Goal: Feedback & Contribution: Submit feedback/report problem

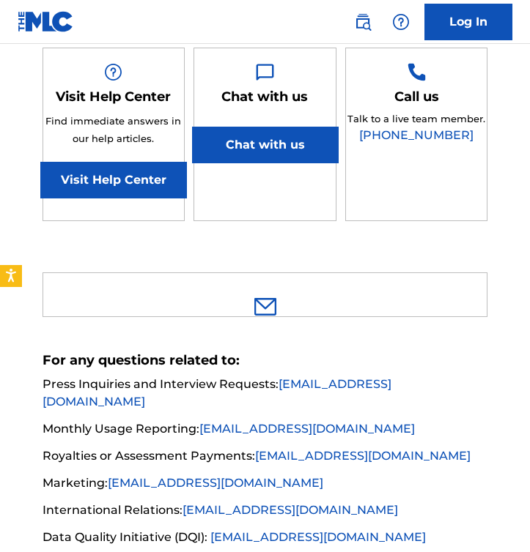
scroll to position [364, 0]
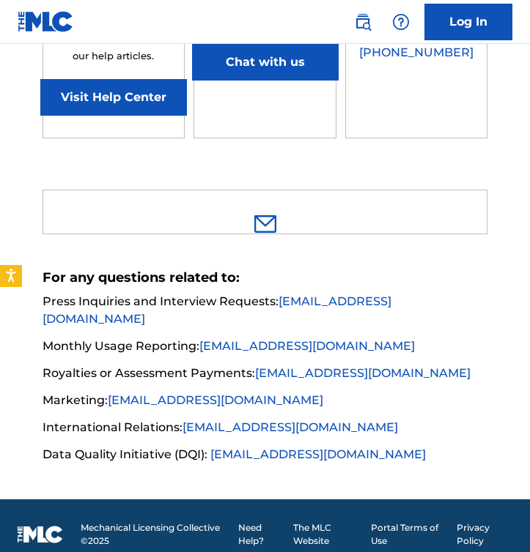
click at [289, 196] on div at bounding box center [264, 212] width 445 height 45
click at [270, 215] on img at bounding box center [265, 224] width 22 height 18
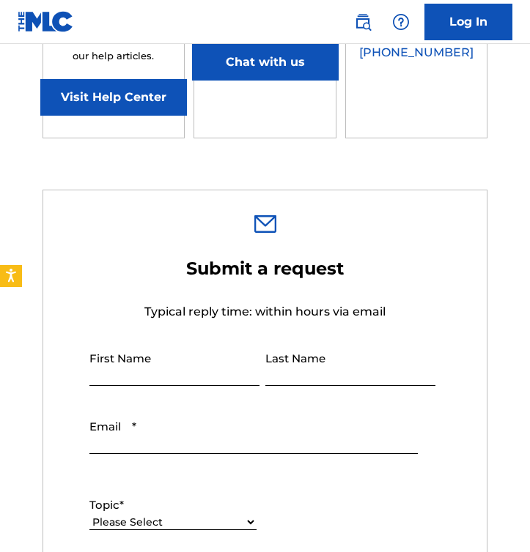
click at [300, 65] on button "Chat with us" at bounding box center [265, 62] width 147 height 37
click at [300, 64] on button "Chat with us" at bounding box center [265, 62] width 147 height 37
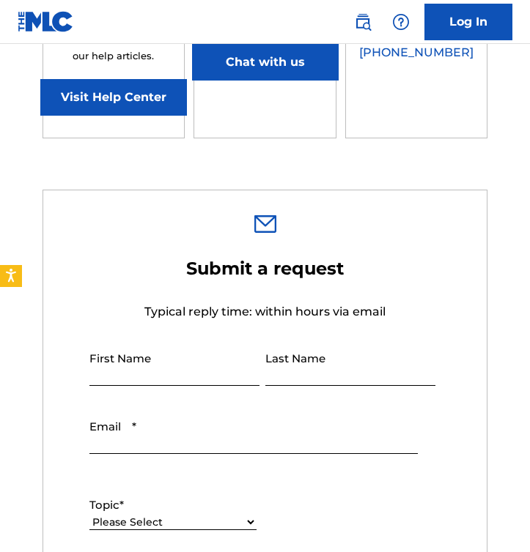
click at [300, 64] on button "Chat with us" at bounding box center [265, 62] width 147 height 37
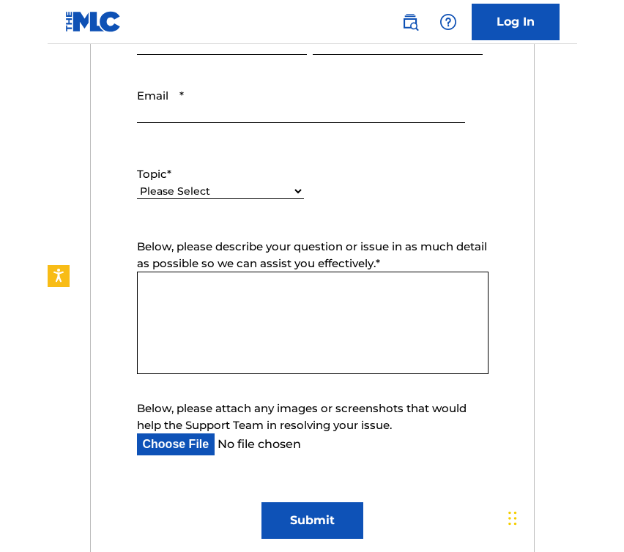
scroll to position [550, 0]
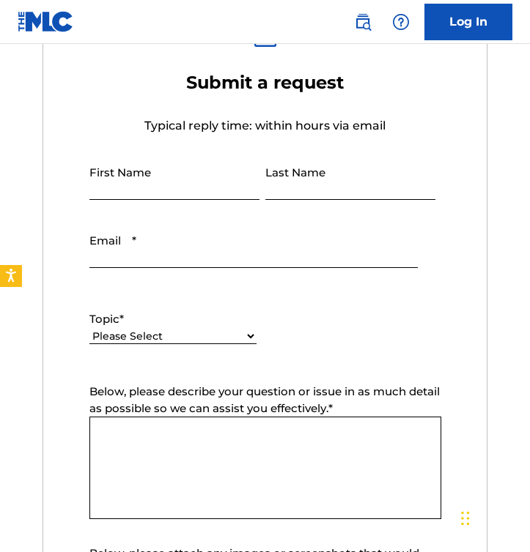
click at [70, 228] on form "Submit a request Typical reply time: within hours via email First Name Last Nam…" at bounding box center [265, 378] width 444 height 612
click at [234, 332] on select "Please Select I need help with my account I need help with managing my catalog …" at bounding box center [172, 336] width 167 height 15
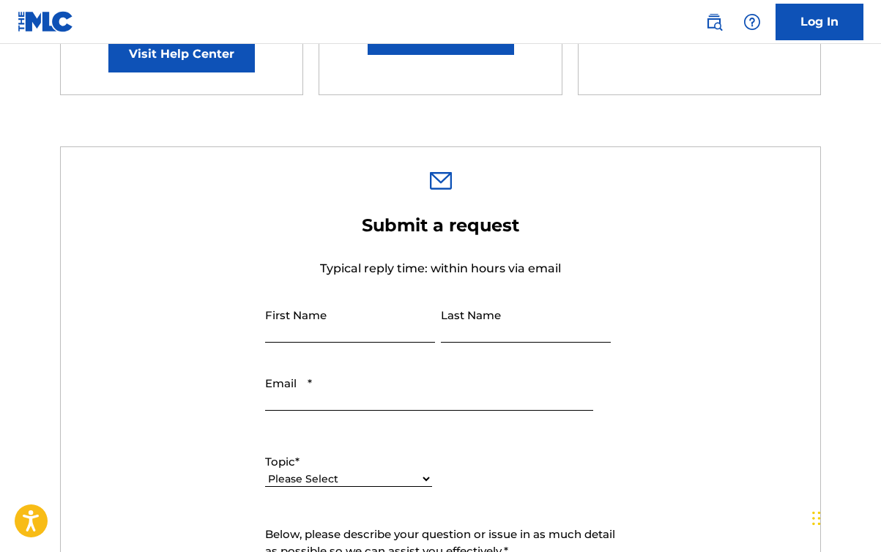
scroll to position [384, 0]
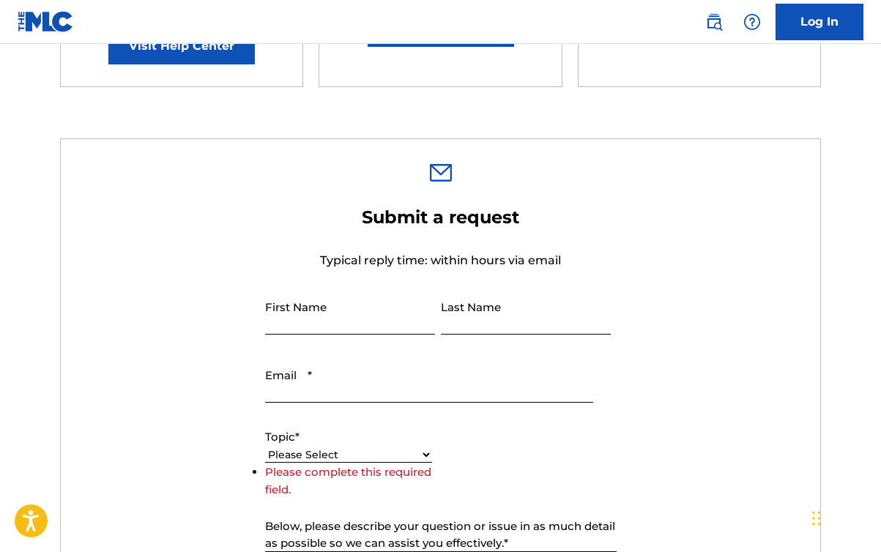
click at [335, 450] on select "Please Select I need help with my account I need help with managing my catalog …" at bounding box center [348, 455] width 167 height 15
click at [326, 458] on select "Please Select I need help with my account I need help with managing my catalog …" at bounding box center [348, 455] width 167 height 15
select select "I need help with managing my catalog"
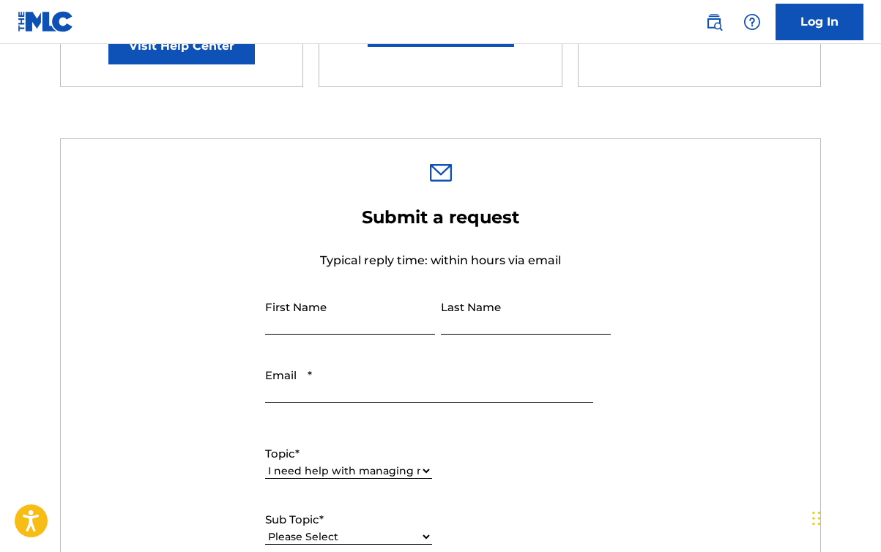
click at [319, 325] on input "First Name" at bounding box center [350, 314] width 170 height 42
type input "[PERSON_NAME]"
type input "Coluccia"
click at [330, 377] on input "Email *" at bounding box center [429, 382] width 328 height 42
type input "[PERSON_NAME][EMAIL_ADDRESS][DOMAIN_NAME]"
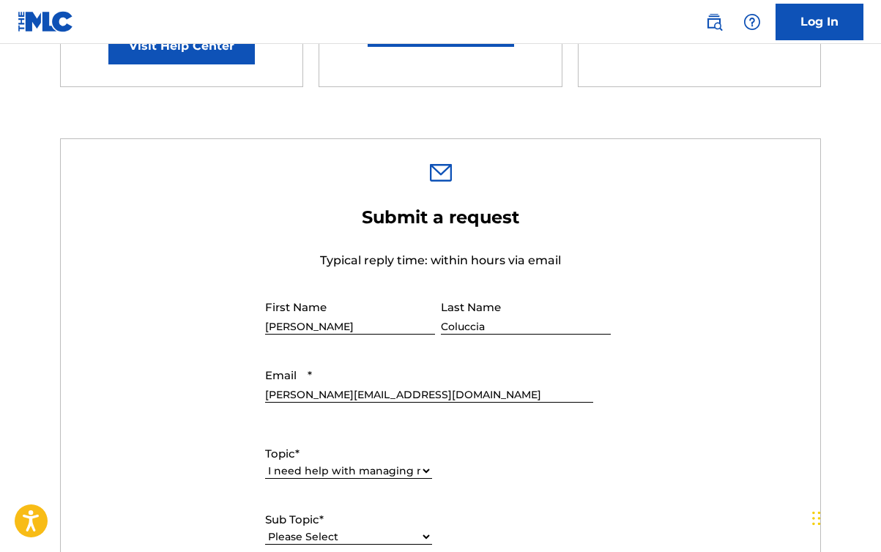
click at [116, 393] on form "Submit a request Typical reply time: within hours via email First Name [PERSON_…" at bounding box center [441, 546] width 760 height 678
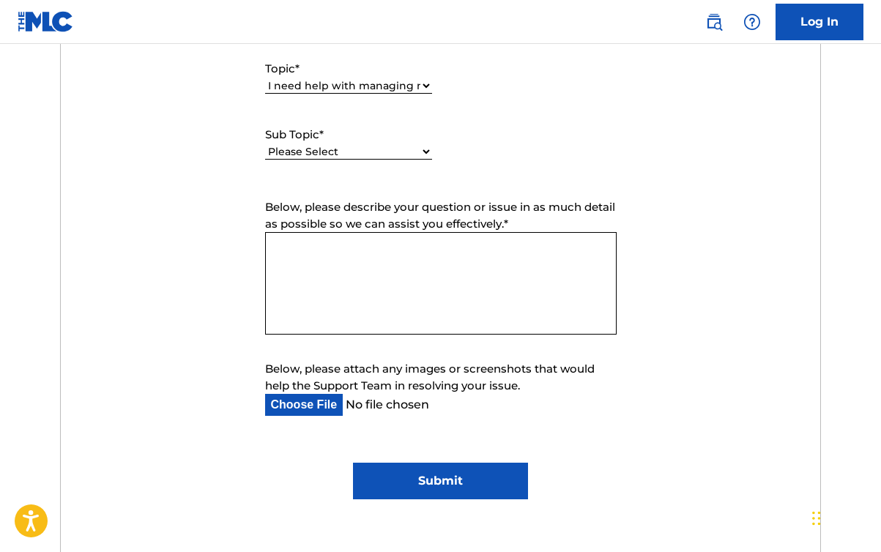
scroll to position [685, 0]
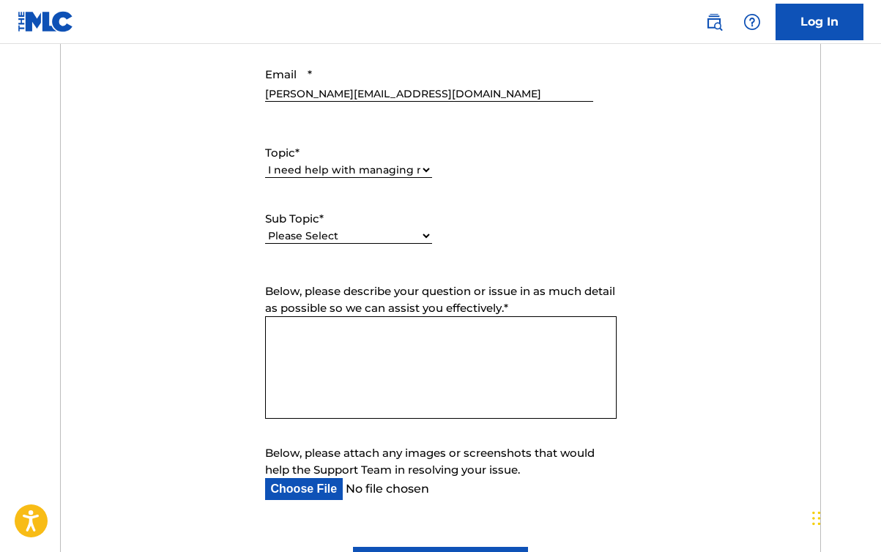
click at [369, 238] on select "Please Select I need help with CWR I need help registering my work(s) in The ML…" at bounding box center [348, 236] width 167 height 15
click at [343, 220] on select "Please Select I need help with CWR I need help registering my work(s) in The ML…" at bounding box center [348, 219] width 167 height 15
click at [405, 209] on div "Sub Topic * Please Select I need help with CWR I need help registering my work(…" at bounding box center [348, 227] width 167 height 66
click at [377, 211] on div "Please Select I need help with CWR I need help registering my work(s) in The ML…" at bounding box center [348, 220] width 167 height 18
click at [363, 216] on select "Please Select I need help with CWR I need help registering my work(s) in The ML…" at bounding box center [348, 219] width 167 height 15
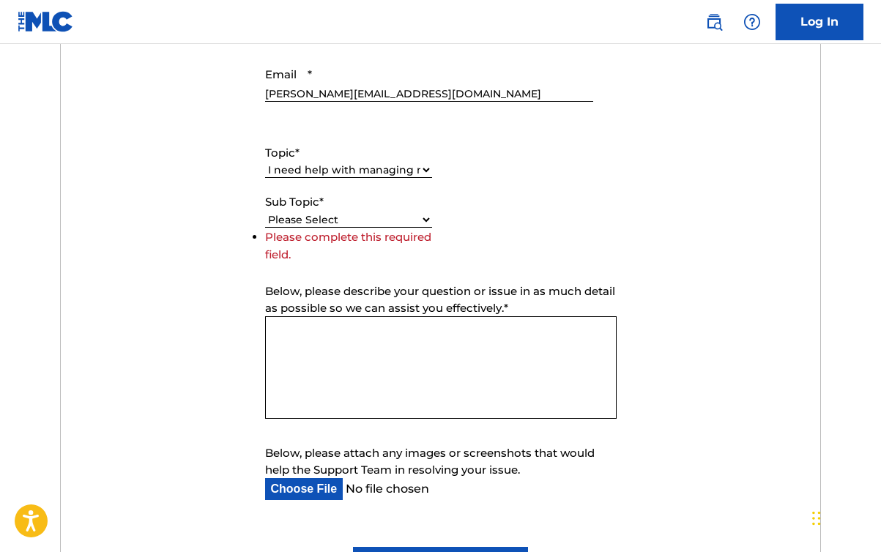
click at [360, 218] on select "Please Select I need help with CWR I need help registering my work(s) in The ML…" at bounding box center [348, 219] width 167 height 15
click at [353, 223] on select "Please Select I need help with CWR I need help registering my work(s) in The ML…" at bounding box center [348, 219] width 167 height 15
select select "I need help editing my works"
click at [397, 343] on textarea "Below, please describe your question or issue in as much detail as possible so …" at bounding box center [441, 367] width 352 height 103
click at [405, 323] on textarea "Below, please describe your question or issue in as much detail as possible so …" at bounding box center [441, 367] width 352 height 103
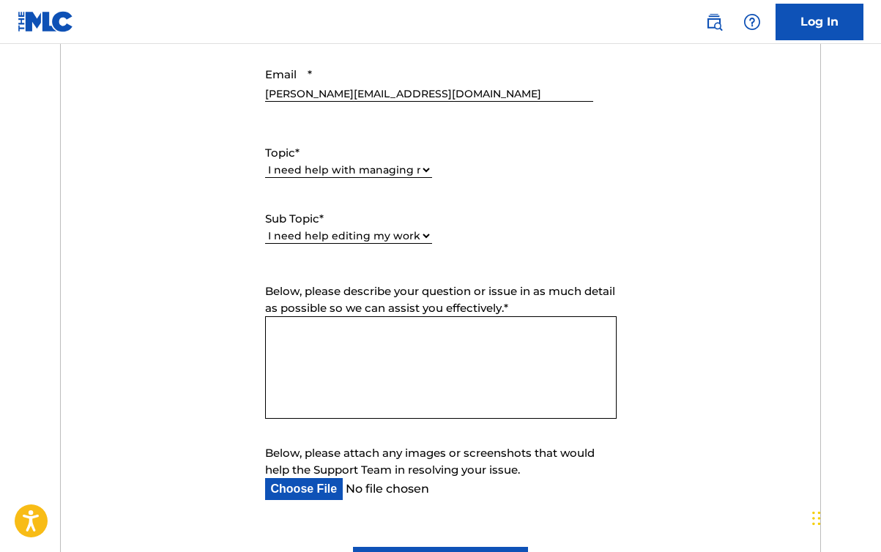
paste textarea "Message: Dear MLC Support Team, I recently uploaded a recording manually titled…"
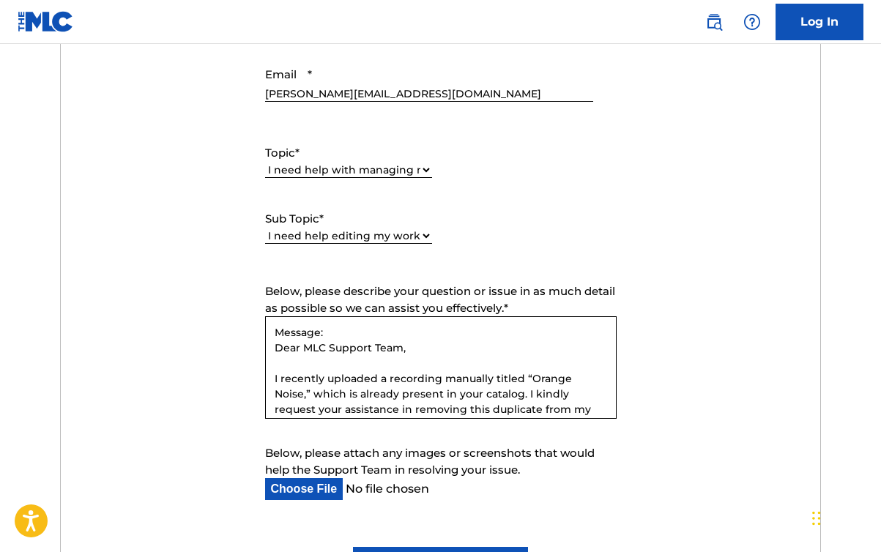
scroll to position [0, 0]
click at [291, 330] on textarea "Message: Dear MLC Support Team, I recently uploaded a recording manually titled…" at bounding box center [441, 367] width 352 height 103
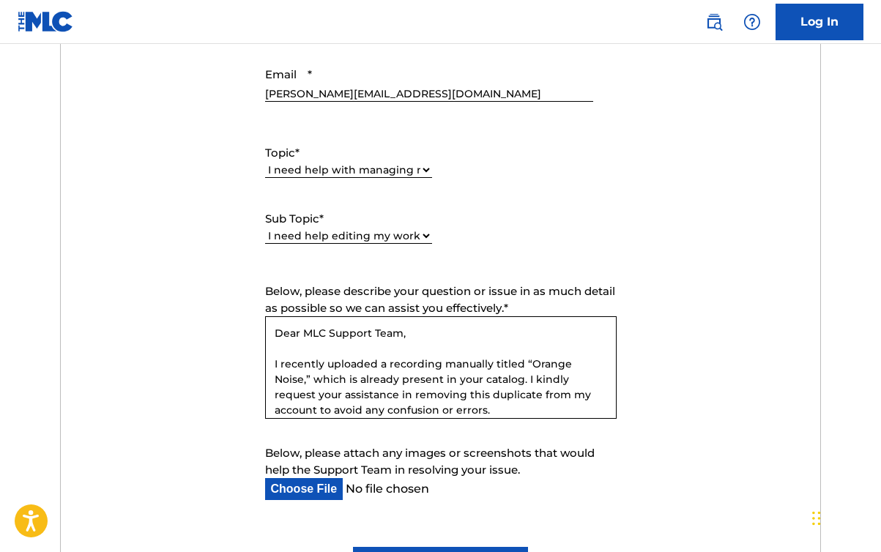
click at [311, 379] on textarea "Dear MLC Support Team, I recently uploaded a recording manually titled “Orange …" at bounding box center [441, 367] width 352 height 103
paste textarea "ITNDG2300001"
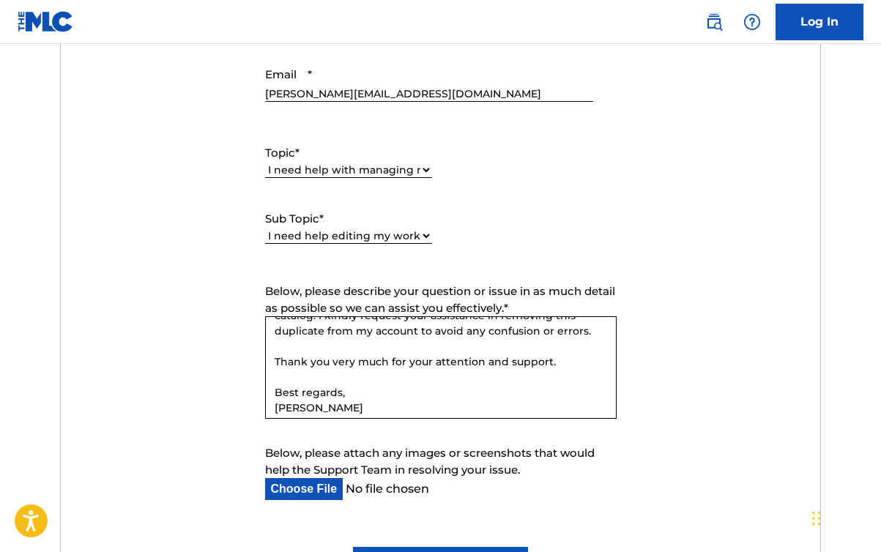
scroll to position [86, 0]
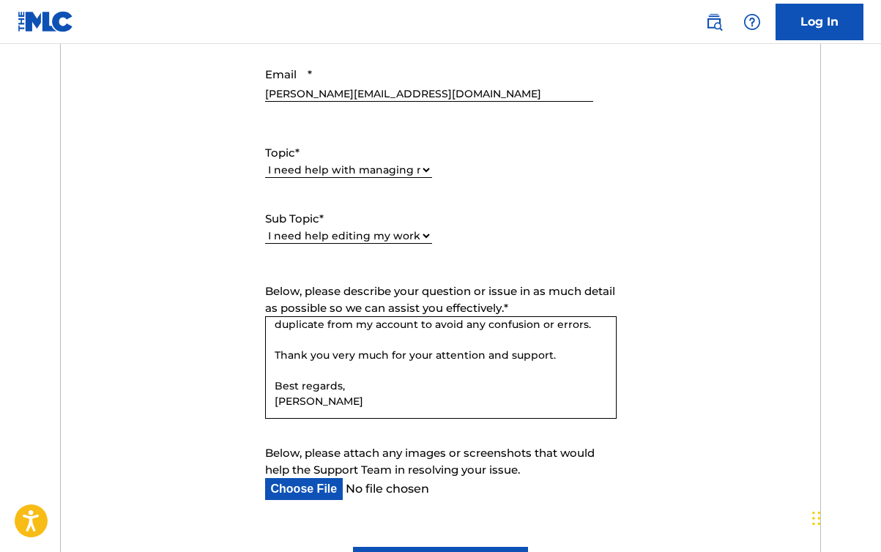
click at [363, 399] on textarea "Dear MLC Support Team, I recently uploaded a recording manually titled “Orange …" at bounding box center [441, 367] width 352 height 103
paste textarea "01199950888"
click at [356, 401] on textarea "Dear MLC Support Team, I recently uploaded a recording manually titled “Orange …" at bounding box center [441, 367] width 352 height 103
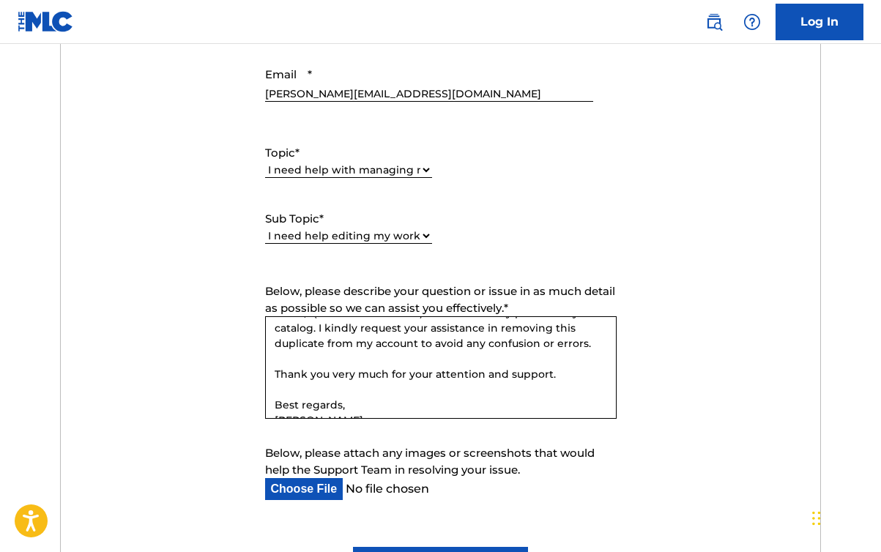
scroll to position [101, 0]
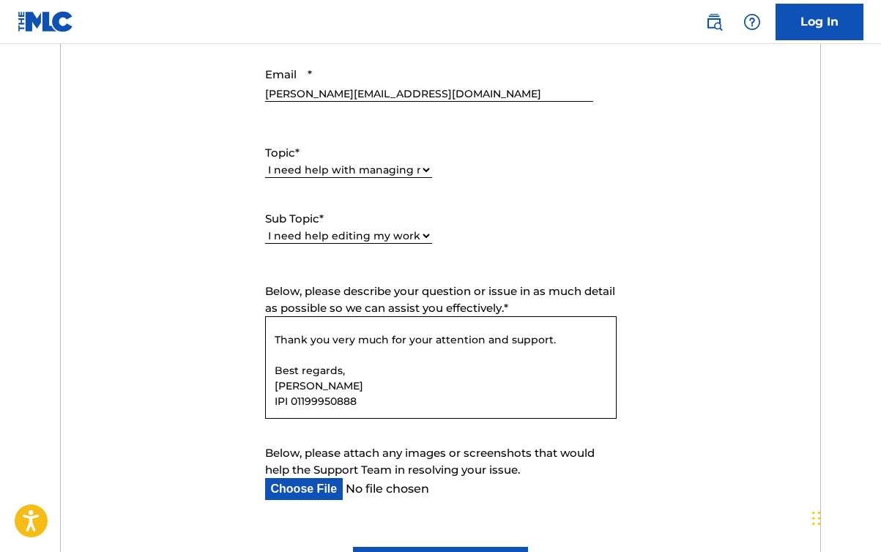
click at [357, 373] on textarea "Dear MLC Support Team, I recently uploaded a recording manually titled “Orange …" at bounding box center [441, 367] width 352 height 103
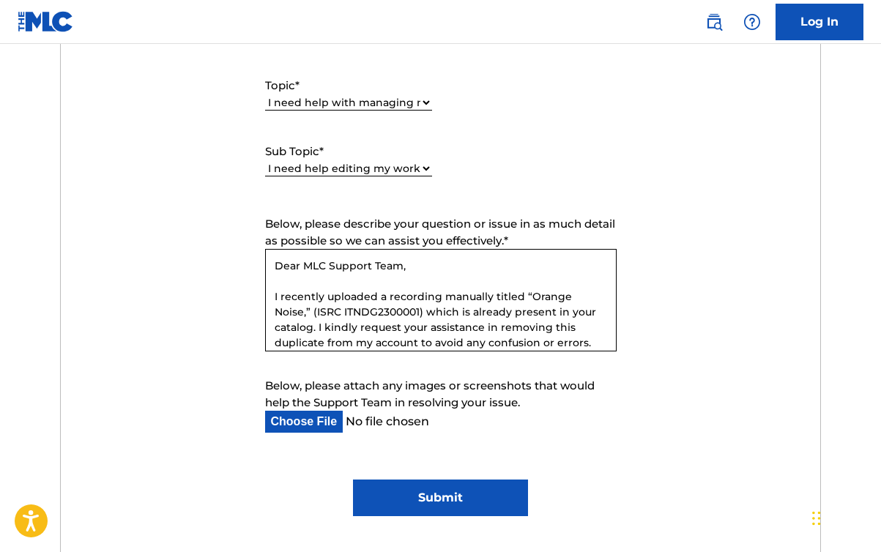
scroll to position [733, 0]
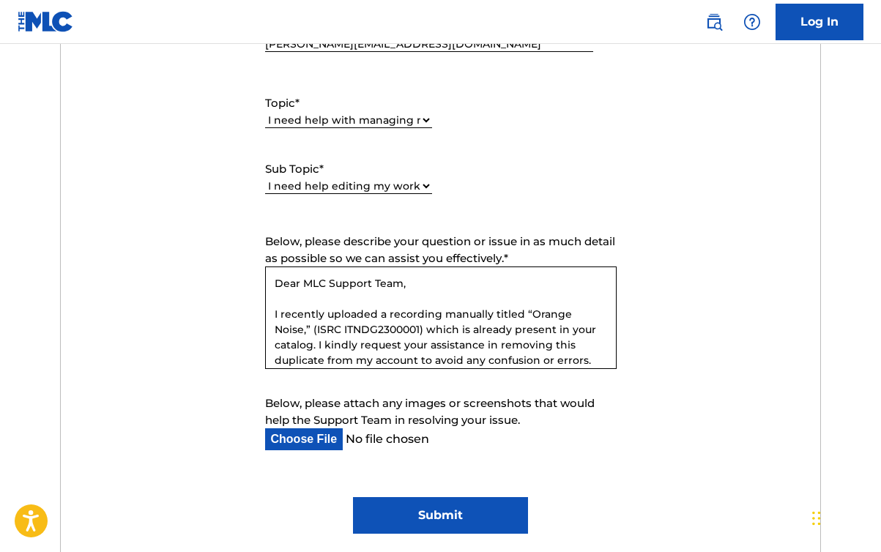
drag, startPoint x: 366, startPoint y: 304, endPoint x: 1, endPoint y: 12, distance: 467.0
click at [1, 12] on div "Log In Need Help? You've come to the right place! Check out our Help Center or …" at bounding box center [440, 95] width 881 height 1661
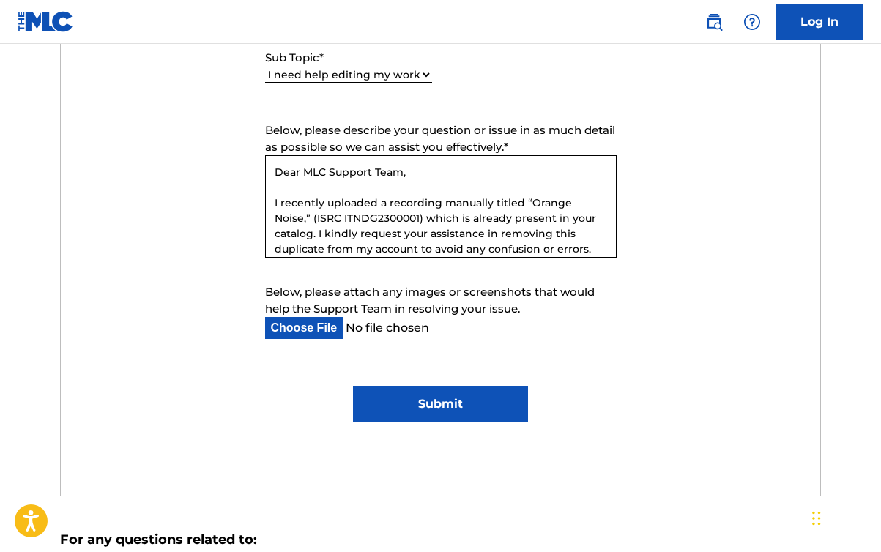
scroll to position [1108, 0]
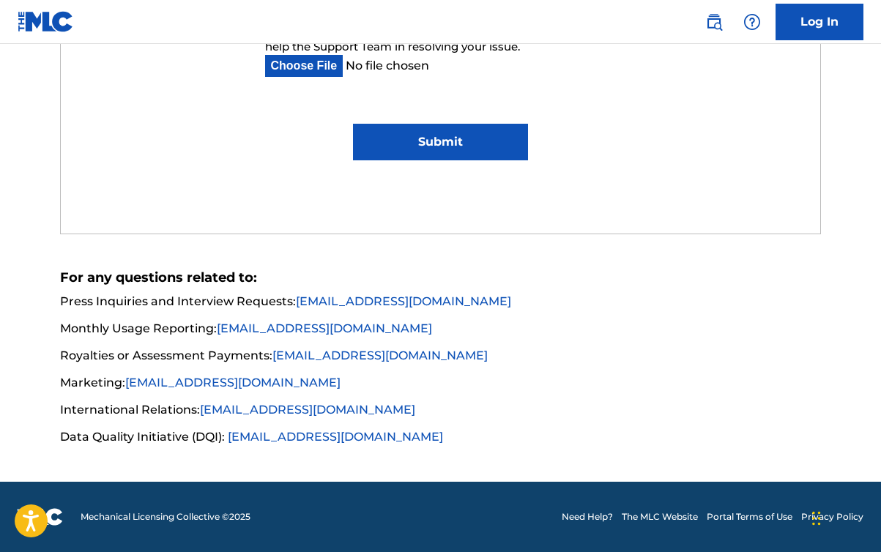
type textarea "Dear MLC Support Team, I recently uploaded a recording manually titled “Orange …"
click at [390, 136] on input "Submit" at bounding box center [440, 142] width 175 height 37
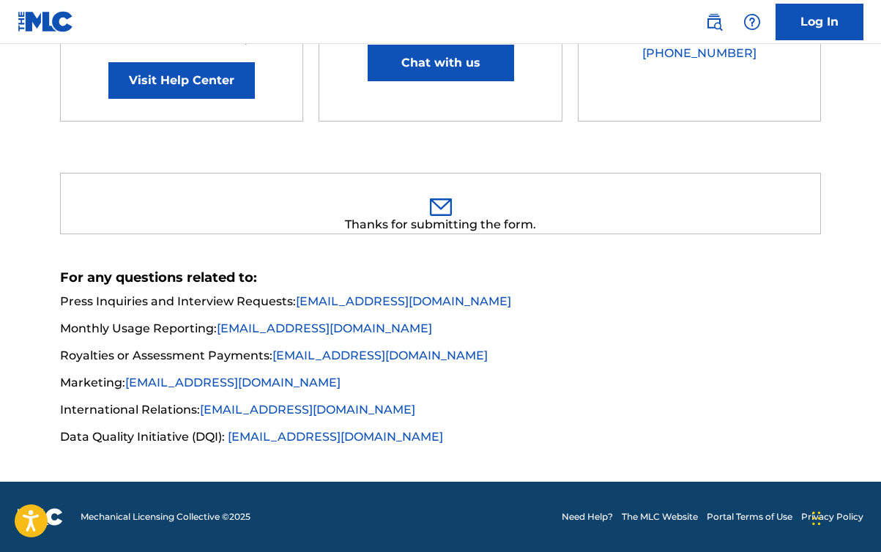
scroll to position [349, 0]
